Goal: Use online tool/utility: Utilize a website feature to perform a specific function

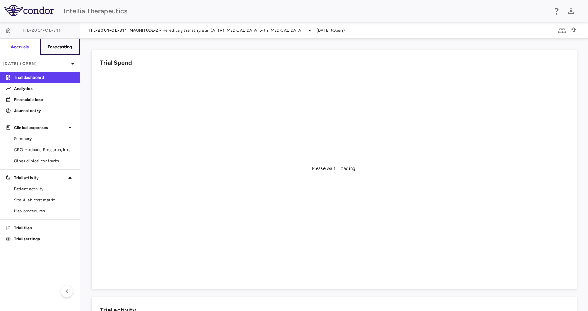
click at [71, 45] on h6 "Forecasting" at bounding box center [59, 47] width 25 height 6
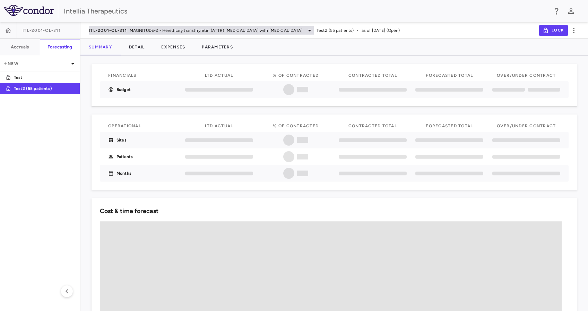
click at [117, 26] on div "ITL-2001-CL-311 MAGNITUDE-2 - Hereditary transthyretin (ATTR) [MEDICAL_DATA] wi…" at bounding box center [201, 30] width 225 height 8
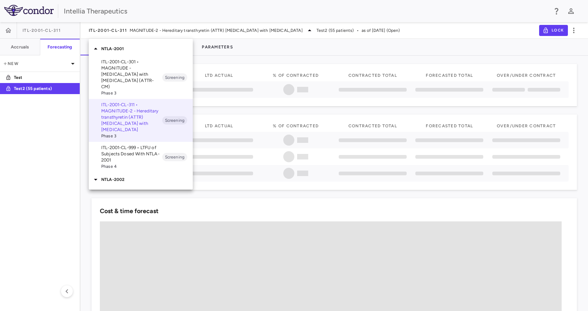
click at [134, 71] on p "ITL-2001-CL-301 • MAGNITUDE - [MEDICAL_DATA] with [MEDICAL_DATA] (ATTR-CM)" at bounding box center [131, 74] width 61 height 31
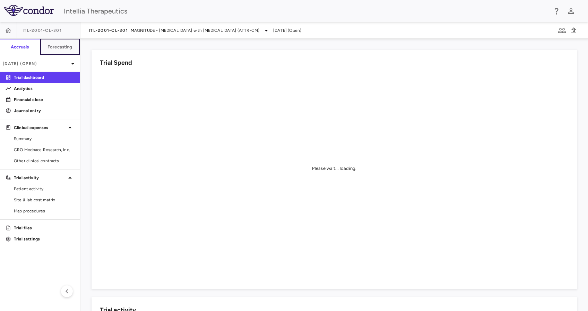
click at [60, 45] on h6 "Forecasting" at bounding box center [59, 47] width 25 height 6
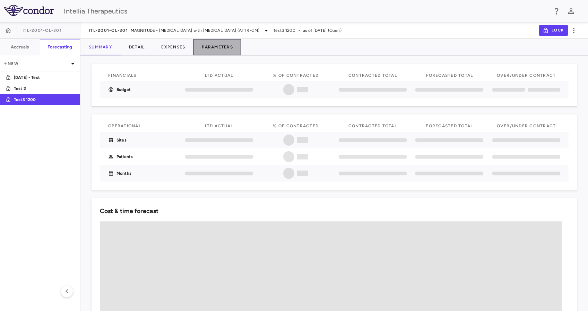
click at [216, 46] on button "Parameters" at bounding box center [217, 47] width 48 height 17
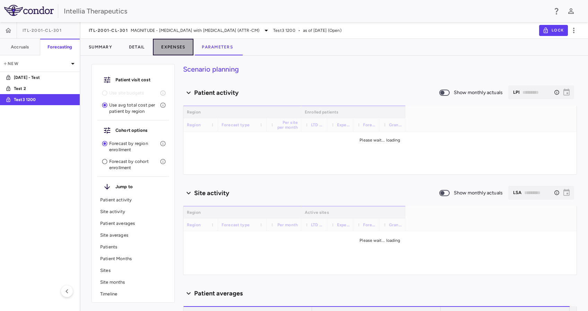
click at [172, 46] on button "Expenses" at bounding box center [173, 47] width 41 height 17
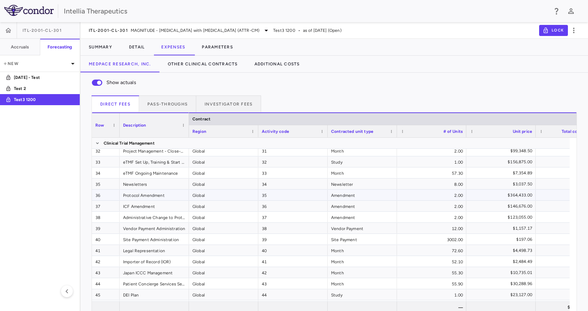
click at [182, 196] on div "Protocol Amendment" at bounding box center [154, 195] width 69 height 11
click at [321, 193] on div "35" at bounding box center [292, 195] width 69 height 11
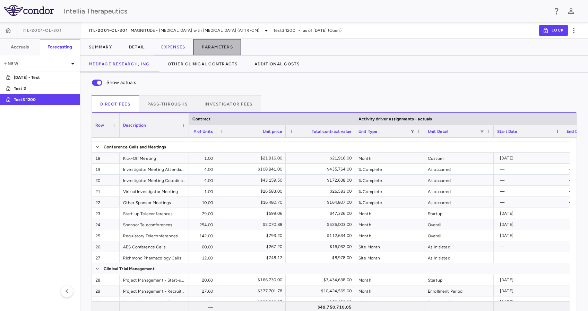
drag, startPoint x: 216, startPoint y: 48, endPoint x: 385, endPoint y: 50, distance: 169.4
click at [214, 48] on button "Parameters" at bounding box center [217, 47] width 48 height 17
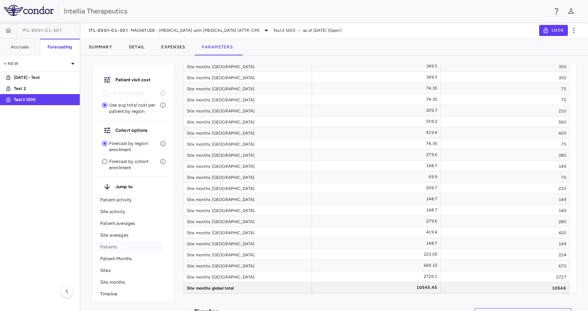
click at [122, 249] on p "Patients" at bounding box center [133, 247] width 66 height 6
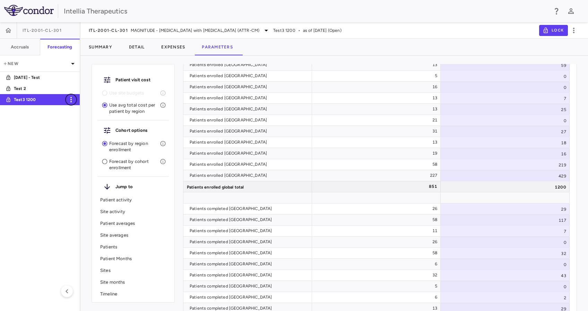
click at [72, 101] on icon "button" at bounding box center [71, 100] width 8 height 8
click at [78, 120] on div "Duplicate" at bounding box center [80, 118] width 31 height 12
click at [249, 171] on body "Skip to sidebar Skip to main content Intellia Therapeutics ITL-2001-CL-301 Accr…" at bounding box center [294, 155] width 588 height 311
click at [361, 148] on div at bounding box center [294, 155] width 588 height 311
